Goal: Find specific page/section: Find specific page/section

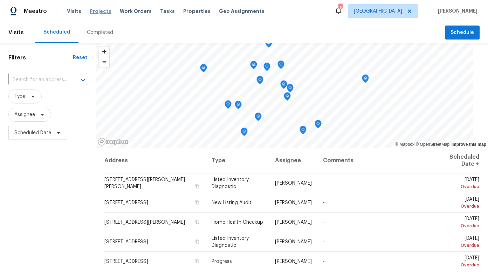
click at [104, 12] on span "Projects" at bounding box center [101, 11] width 22 height 7
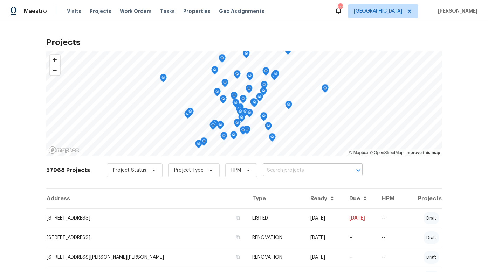
click at [285, 170] on input "text" at bounding box center [303, 170] width 80 height 11
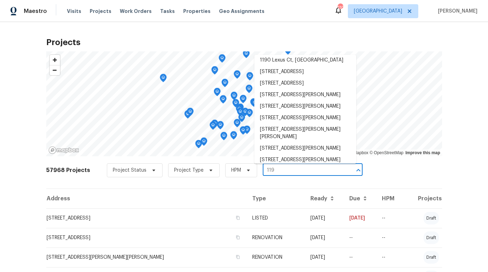
scroll to position [195, 0]
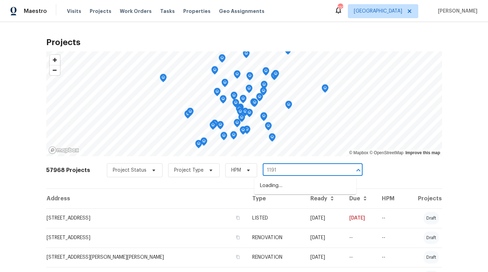
type input "11915"
click at [288, 187] on li "[STREET_ADDRESS]" at bounding box center [305, 186] width 102 height 12
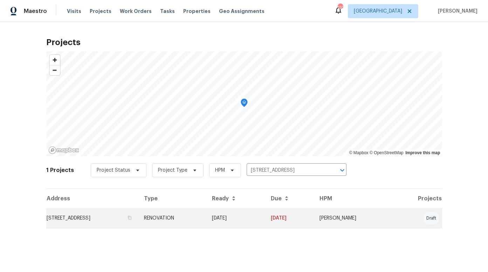
click at [121, 218] on td "[STREET_ADDRESS]" at bounding box center [92, 219] width 92 height 20
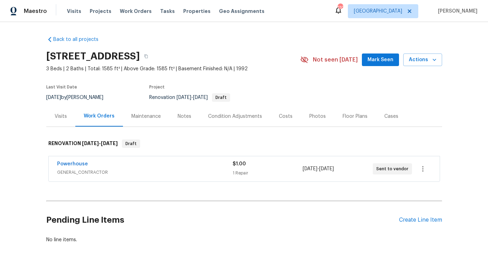
click at [235, 115] on div "Condition Adjustments" at bounding box center [235, 116] width 54 height 7
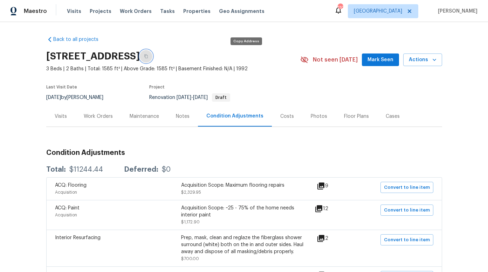
click at [148, 56] on icon "button" at bounding box center [146, 56] width 4 height 4
click at [148, 56] on icon "button" at bounding box center [146, 57] width 4 height 4
click at [348, 118] on div "Floor Plans" at bounding box center [356, 116] width 25 height 7
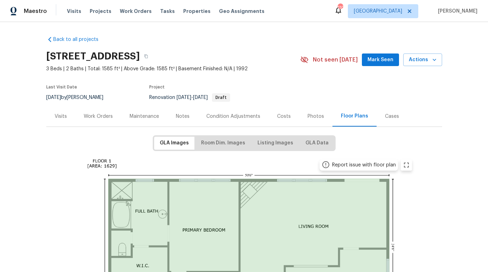
click at [63, 117] on div "Visits" at bounding box center [61, 116] width 12 height 7
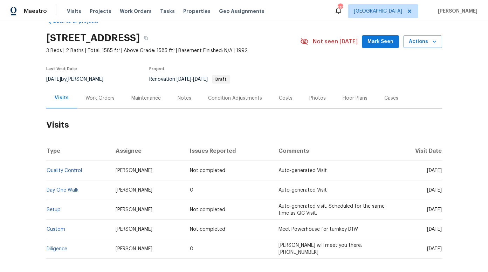
scroll to position [38, 0]
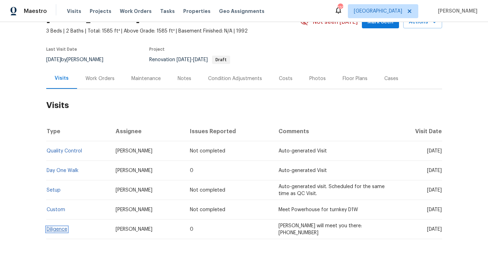
click at [58, 230] on link "Diligence" at bounding box center [57, 229] width 21 height 5
